Goal: Communication & Community: Answer question/provide support

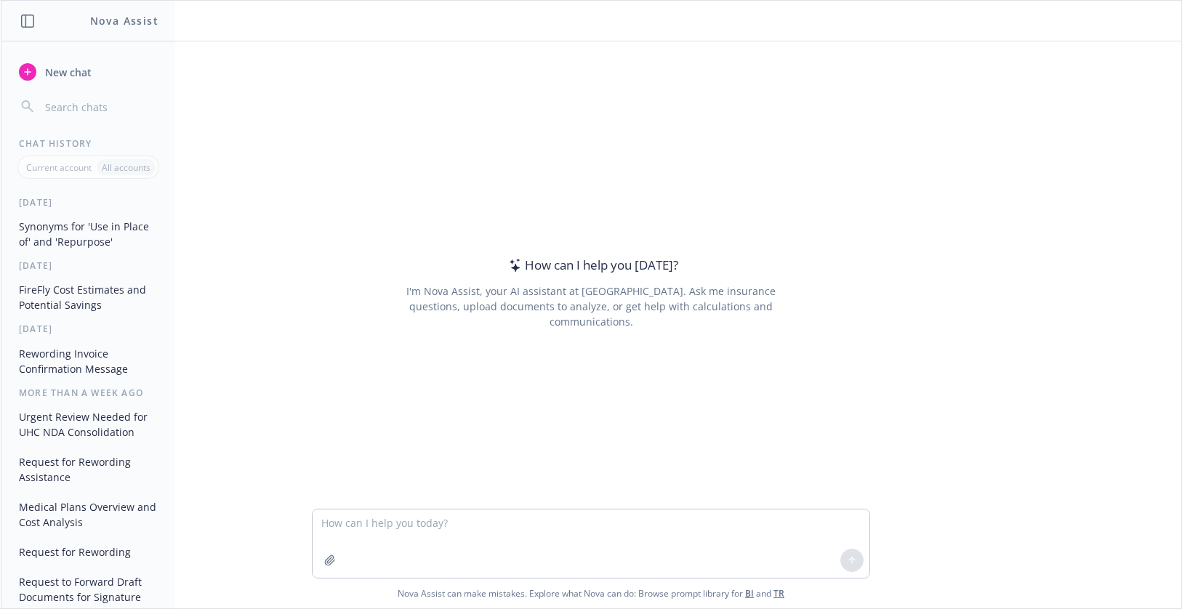
click at [345, 523] on textarea at bounding box center [591, 544] width 557 height 68
click at [343, 547] on textarea "reword this request:" at bounding box center [591, 544] width 557 height 68
paste textarea "I misspoke and discovered what I was referencing was our internal set up of the…"
type textarea "loremi dolo sitamet: C adipisci eli seddoeiusm temp I utl etdoloremag ali eni a…"
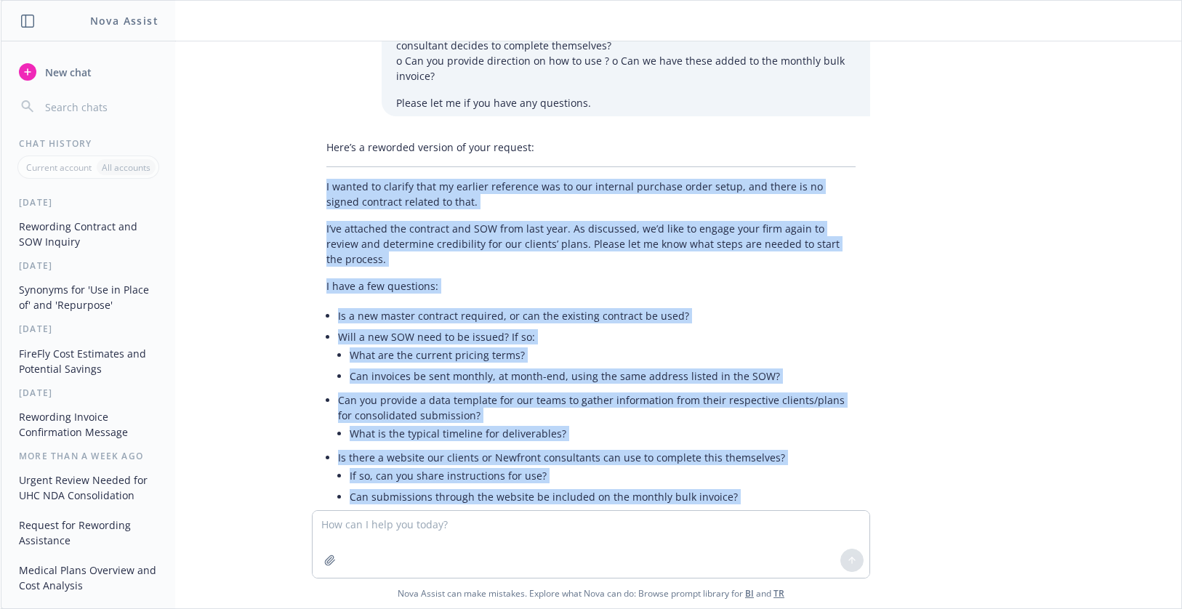
scroll to position [262, 0]
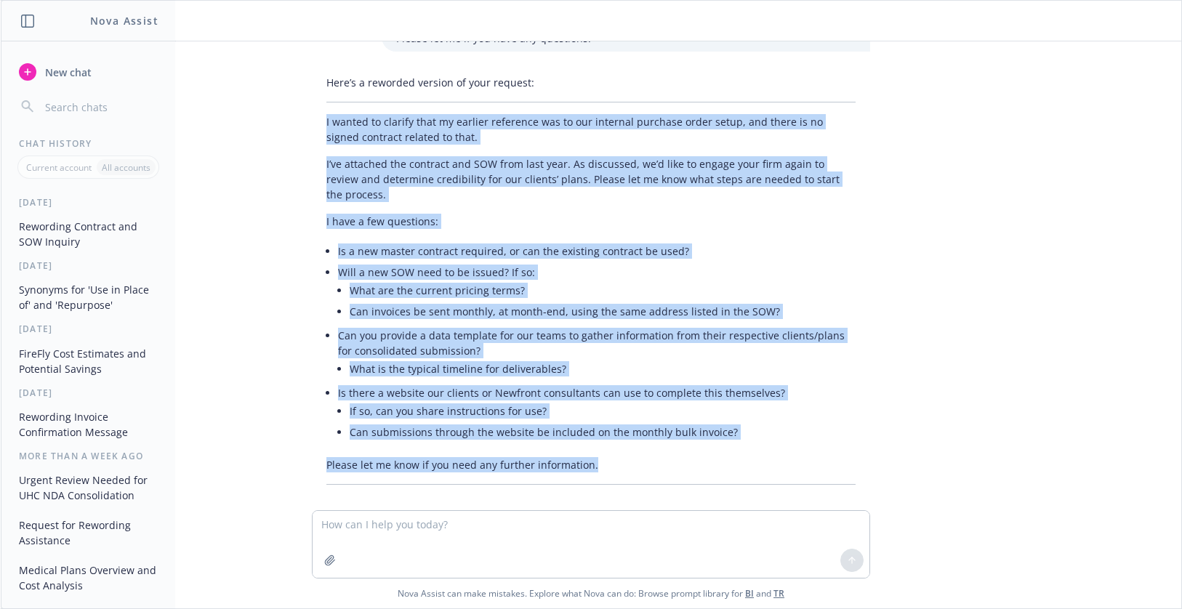
drag, startPoint x: 314, startPoint y: 268, endPoint x: 595, endPoint y: 448, distance: 334.1
click at [595, 448] on div "Here’s a reworded version of your request: I wanted to clarify that my earlier …" at bounding box center [591, 280] width 558 height 422
copy div "L ipsumd si ametcon adip el seddoei temporinc utl et dol magnaali enimadmi veni…"
click at [1005, 186] on div "reword this request: I misspoke and discovered what I was referencing was our i…" at bounding box center [591, 275] width 1181 height 469
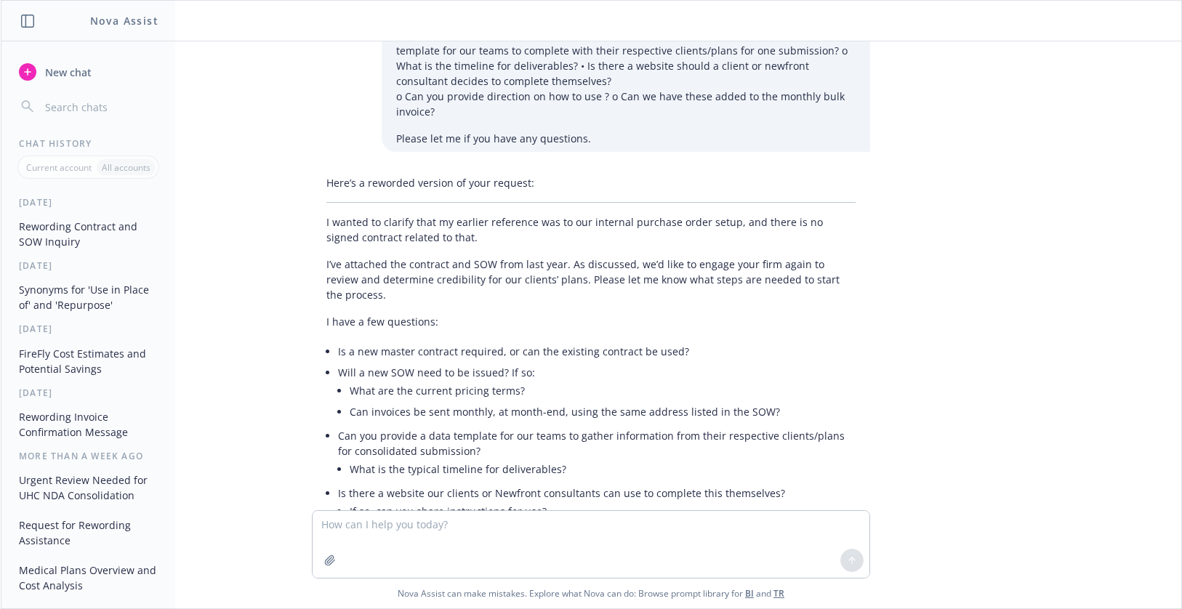
scroll to position [0, 0]
